Goal: Information Seeking & Learning: Check status

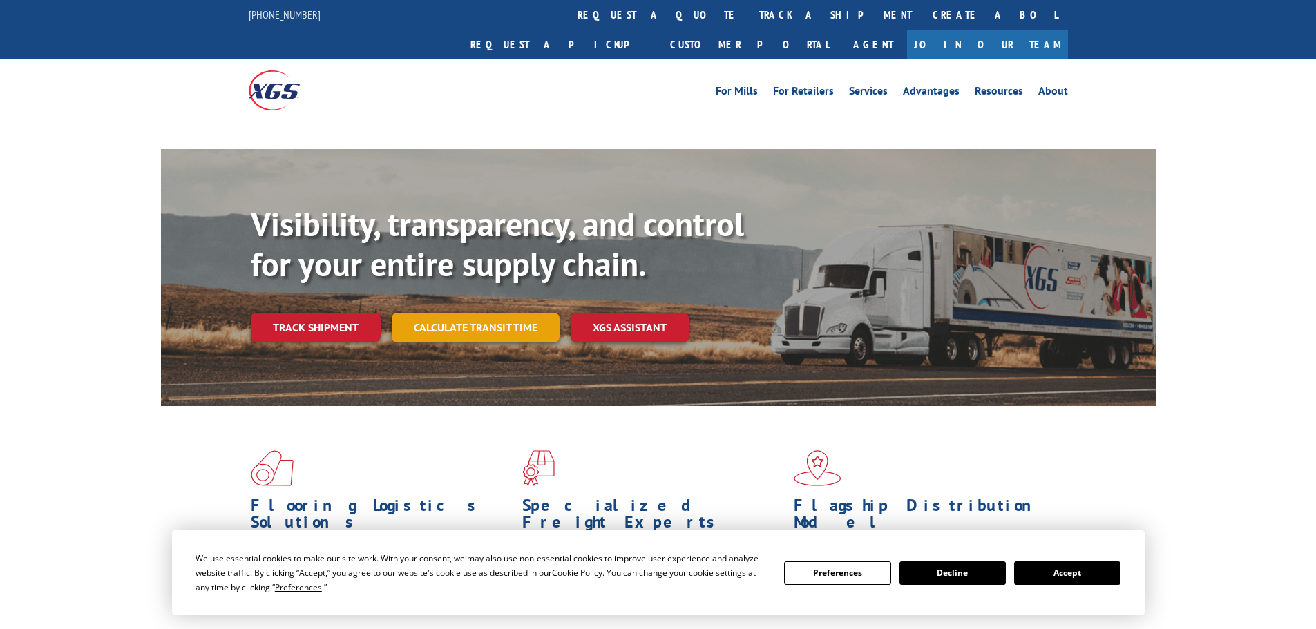
click at [495, 299] on div "Visibility, transparency, and control for your entire supply chain. Track shipm…" at bounding box center [703, 301] width 905 height 193
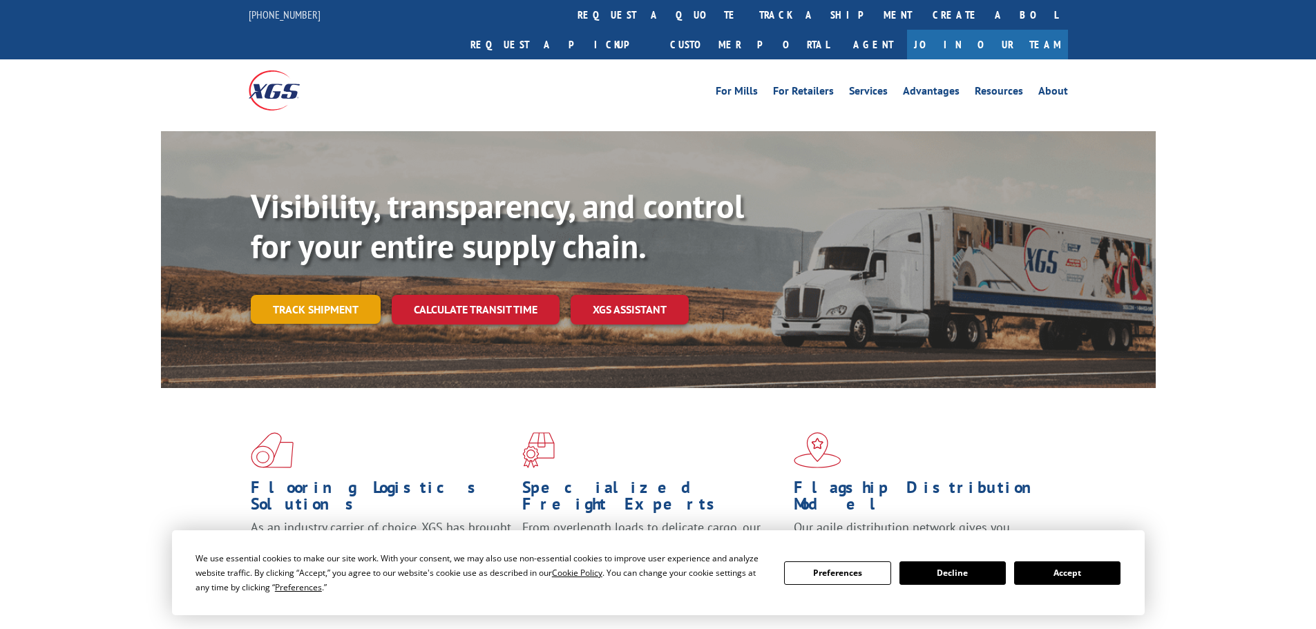
click at [354, 295] on link "Track shipment" at bounding box center [316, 309] width 130 height 29
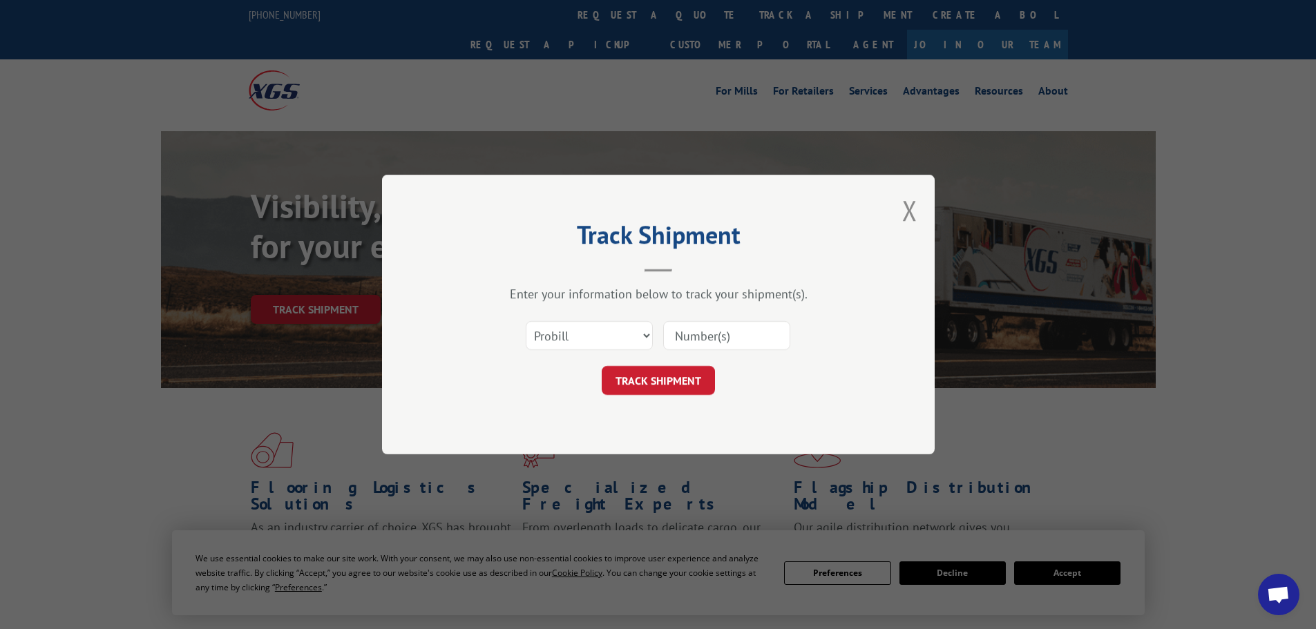
click at [733, 331] on input at bounding box center [726, 335] width 127 height 29
drag, startPoint x: 733, startPoint y: 331, endPoint x: 743, endPoint y: 332, distance: 9.8
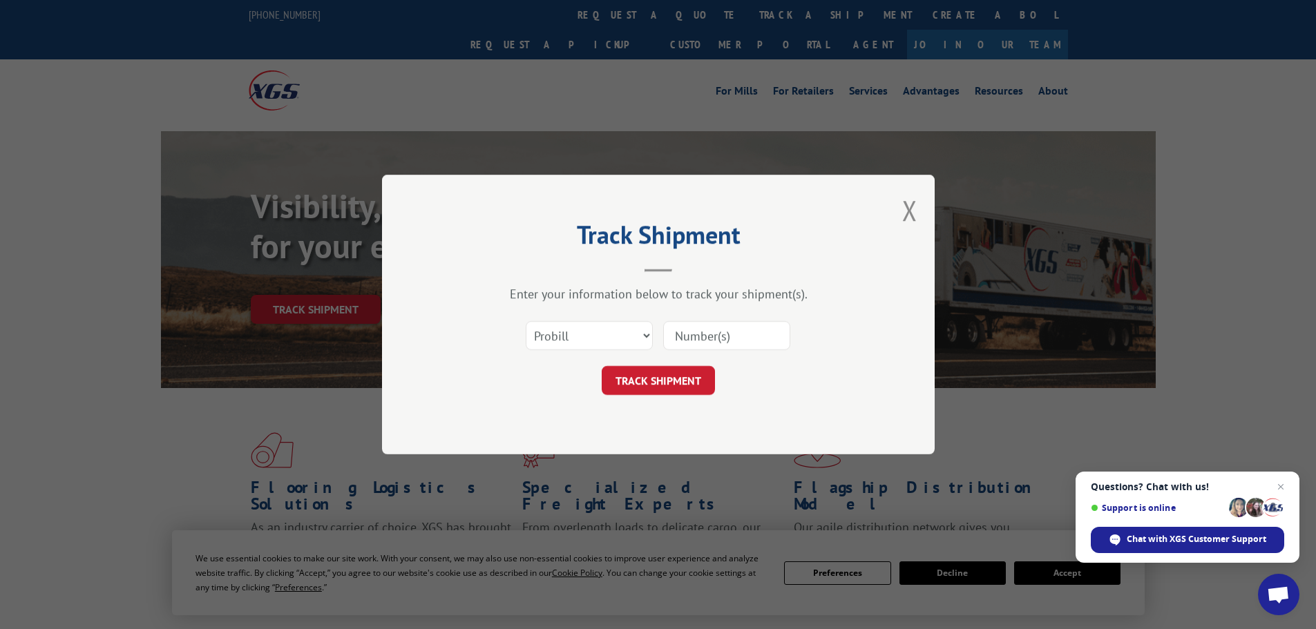
paste input "17473223"
type input "17473223"
click button "TRACK SHIPMENT" at bounding box center [658, 380] width 113 height 29
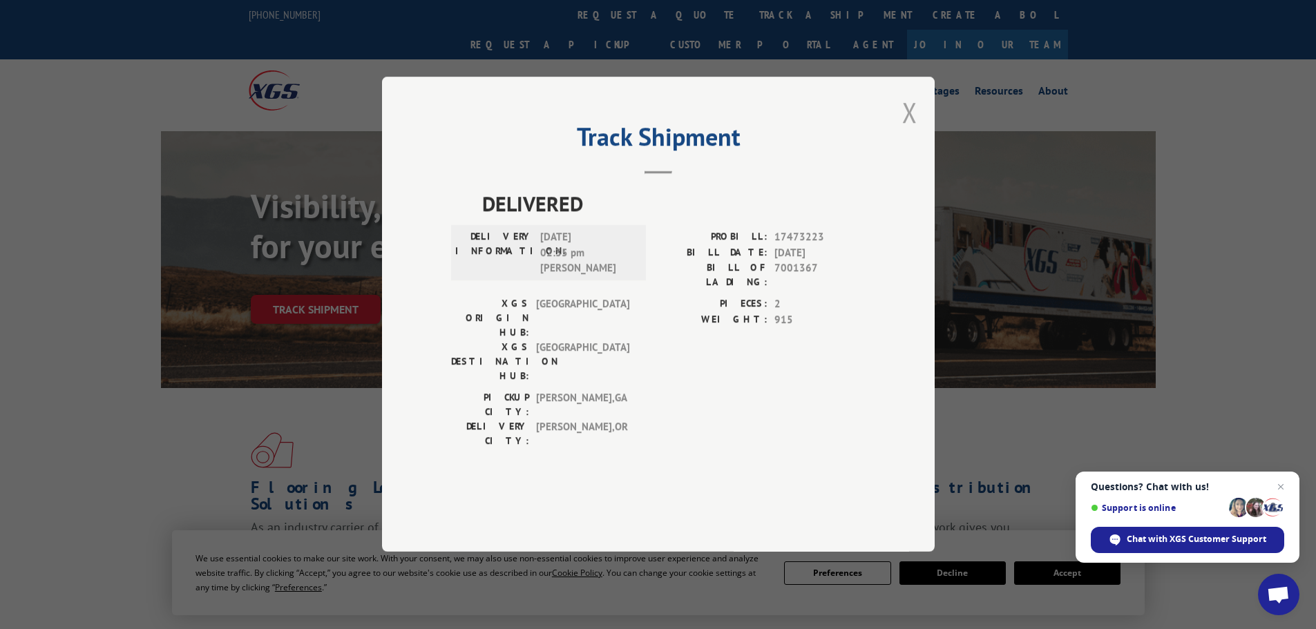
click at [906, 131] on button "Close modal" at bounding box center [909, 112] width 15 height 37
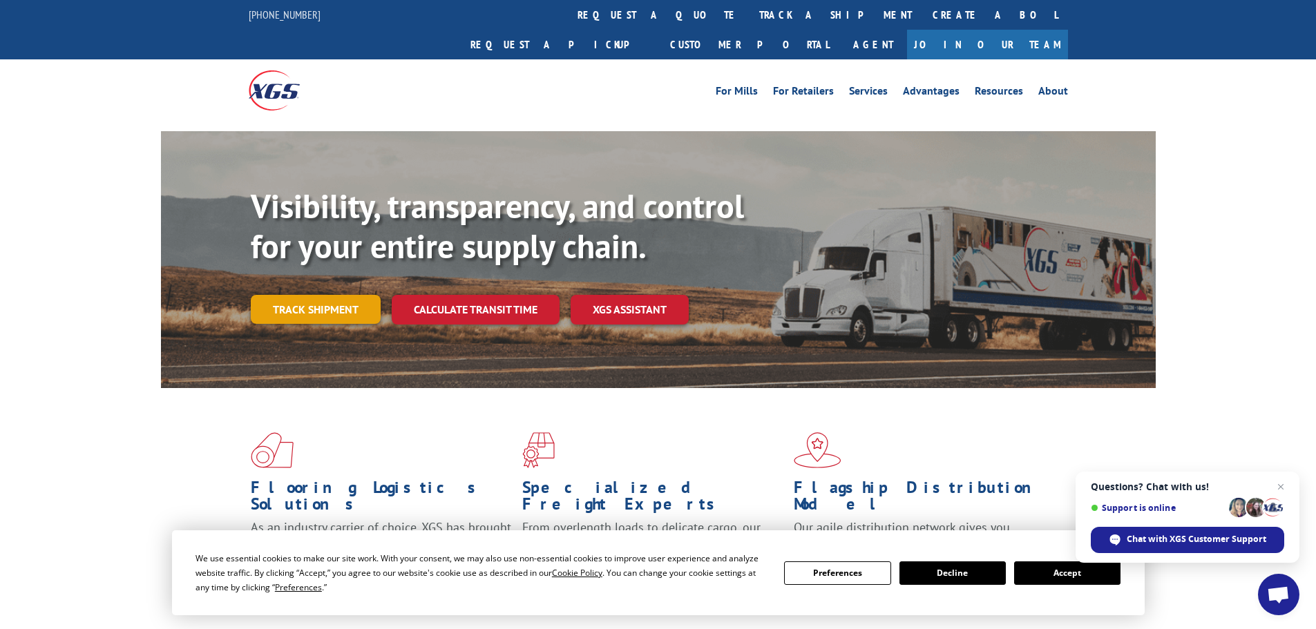
click at [298, 295] on link "Track shipment" at bounding box center [316, 309] width 130 height 29
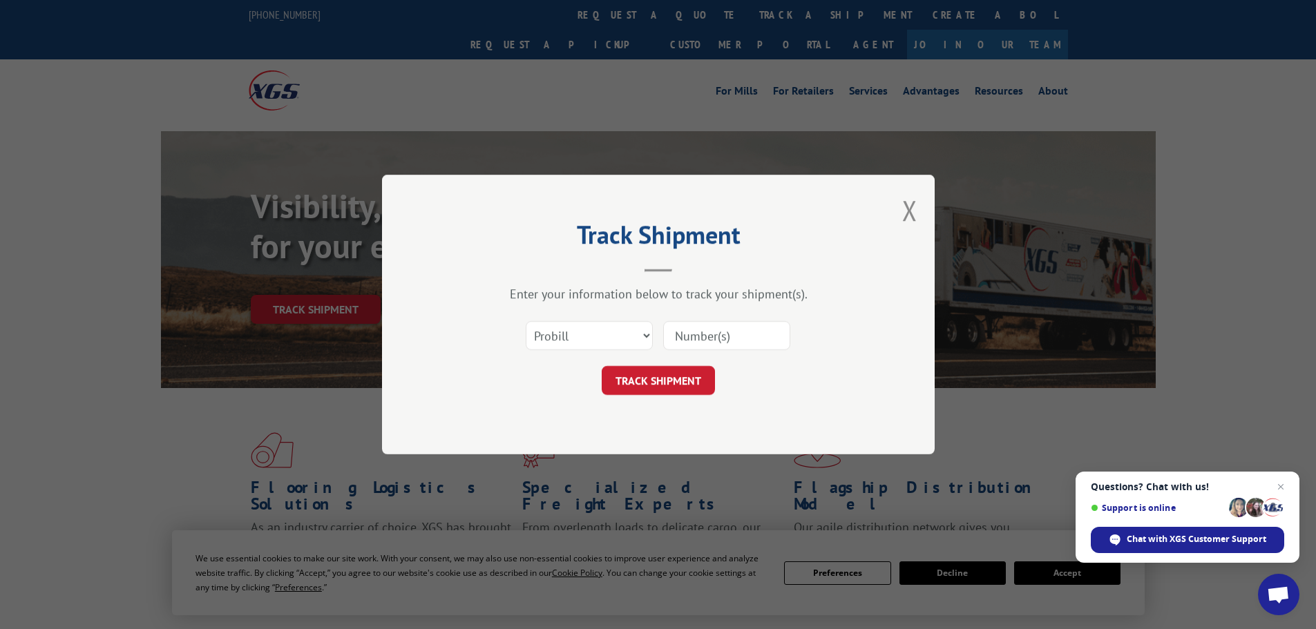
click at [689, 332] on input at bounding box center [726, 335] width 127 height 29
paste input "17473223"
type input "17473223"
click at [681, 379] on button "TRACK SHIPMENT" at bounding box center [658, 380] width 113 height 29
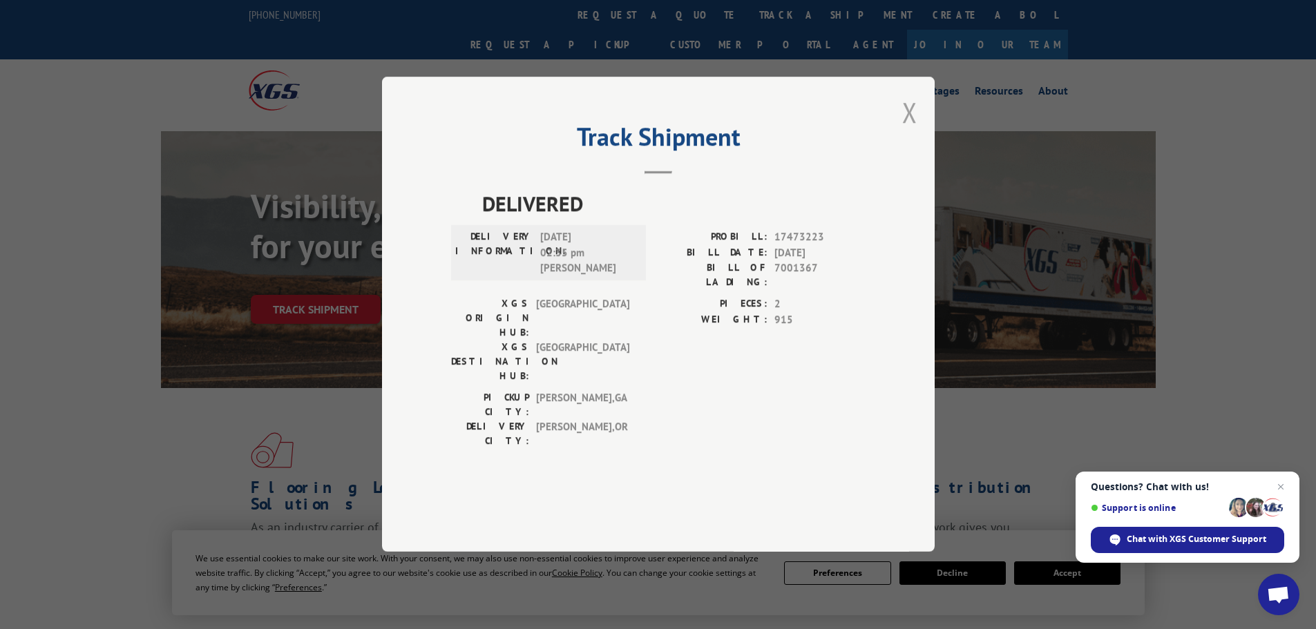
click at [913, 131] on button "Close modal" at bounding box center [909, 112] width 15 height 37
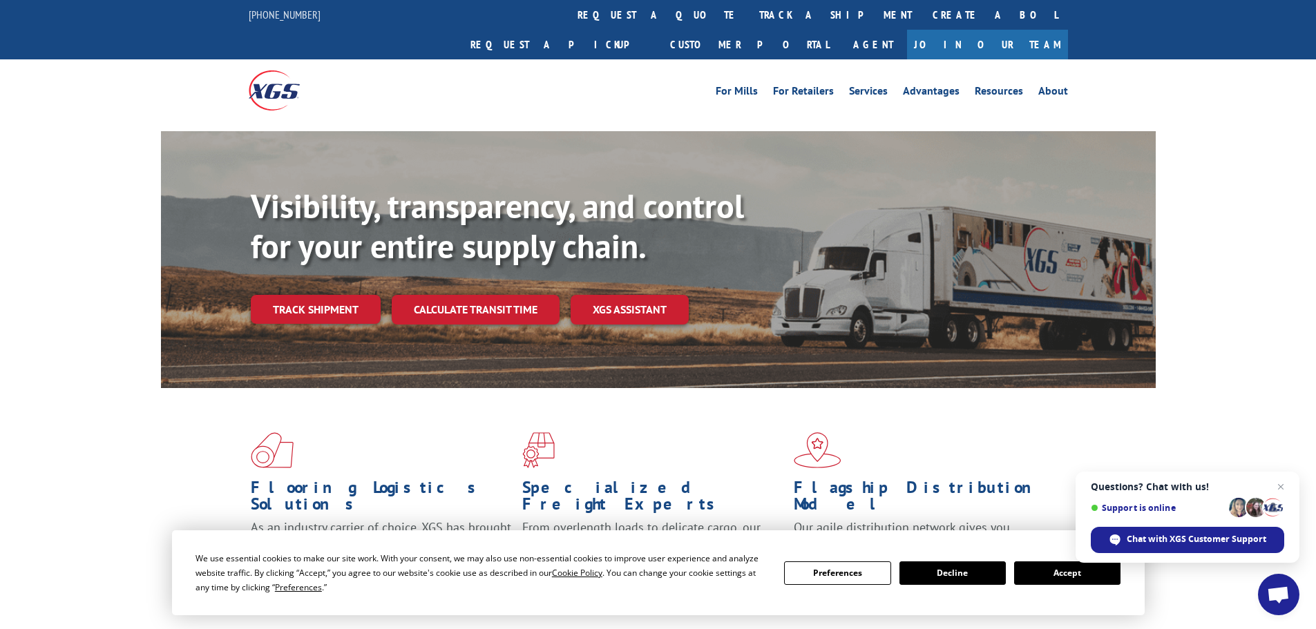
click at [1054, 569] on button "Accept" at bounding box center [1067, 573] width 106 height 23
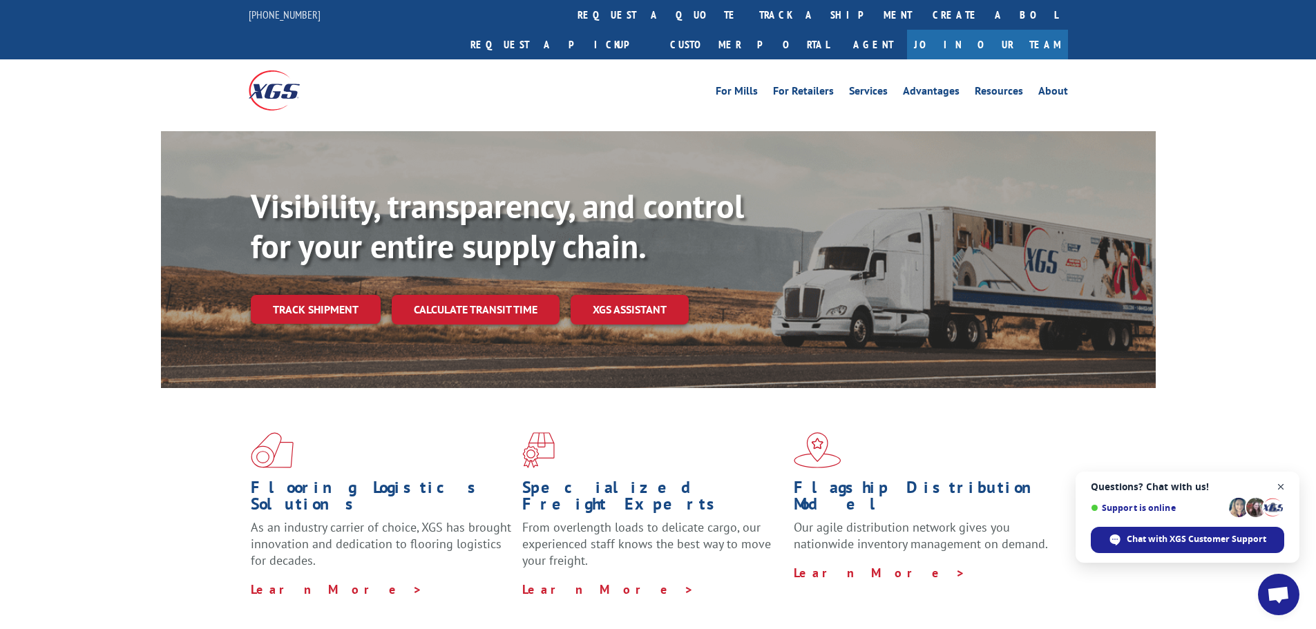
click at [1284, 486] on span "Close chat" at bounding box center [1281, 487] width 17 height 17
